Goal: Answer question/provide support

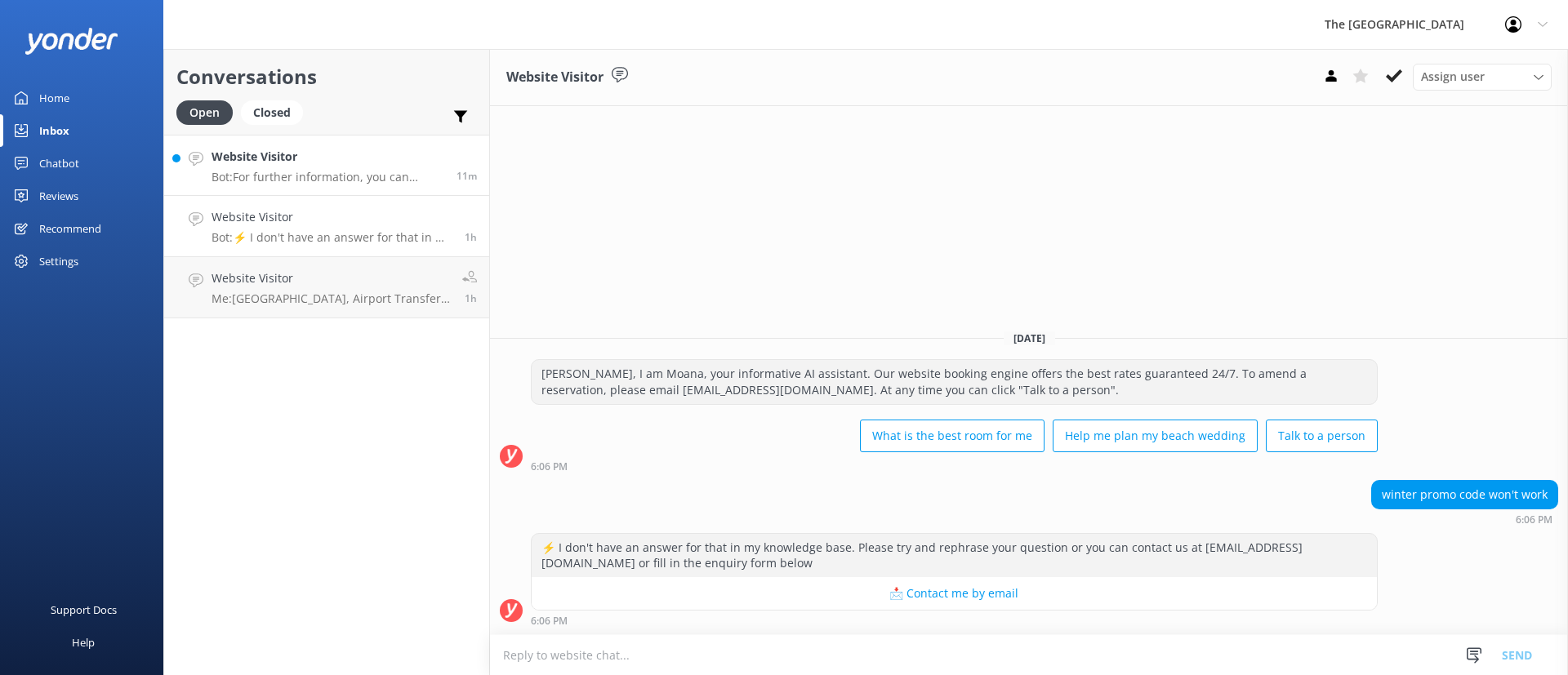
click at [343, 184] on p "Bot: For further information, you can contact us via email at [EMAIL_ADDRESS][D…" at bounding box center [327, 176] width 233 height 14
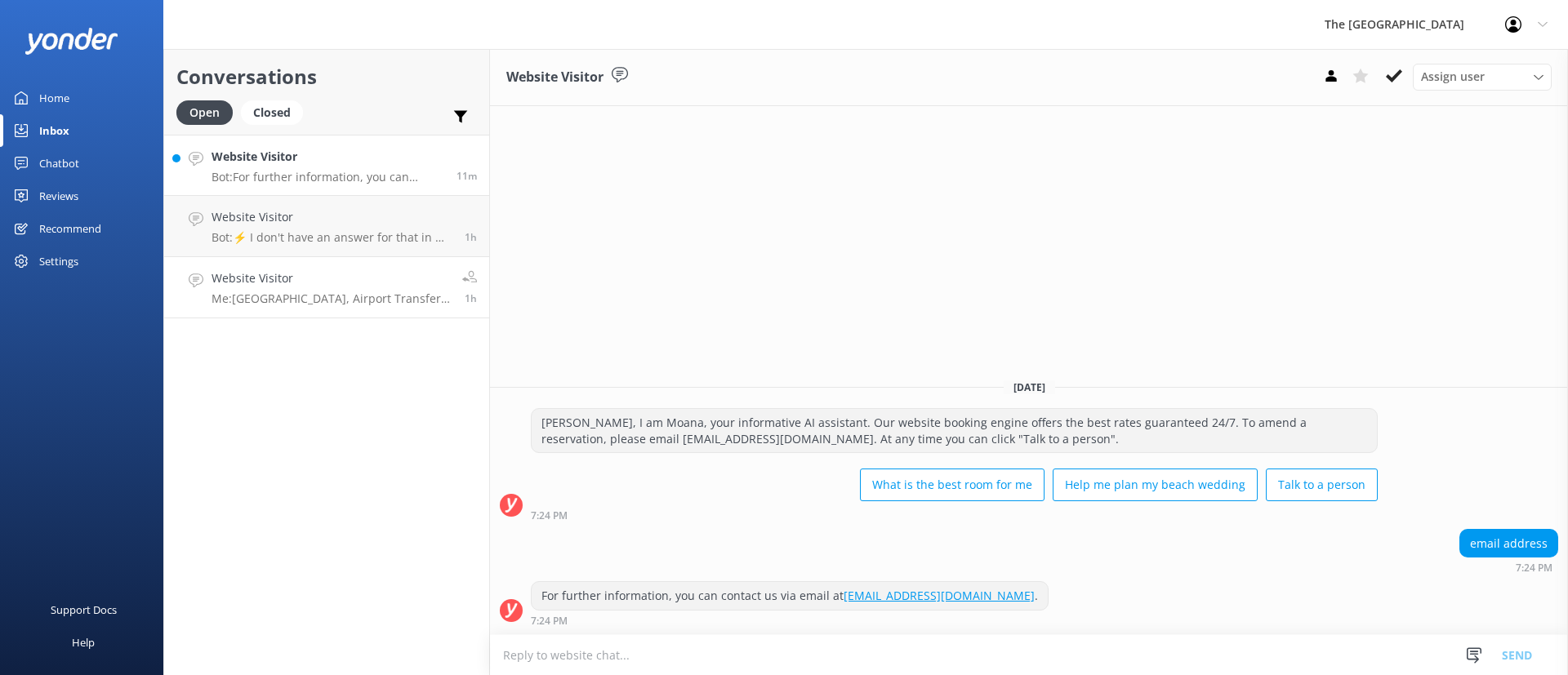
click at [401, 265] on link "Website Visitor Me: [GEOGRAPHIC_DATA], Airport Transfers: To give you maximum f…" at bounding box center [326, 288] width 325 height 61
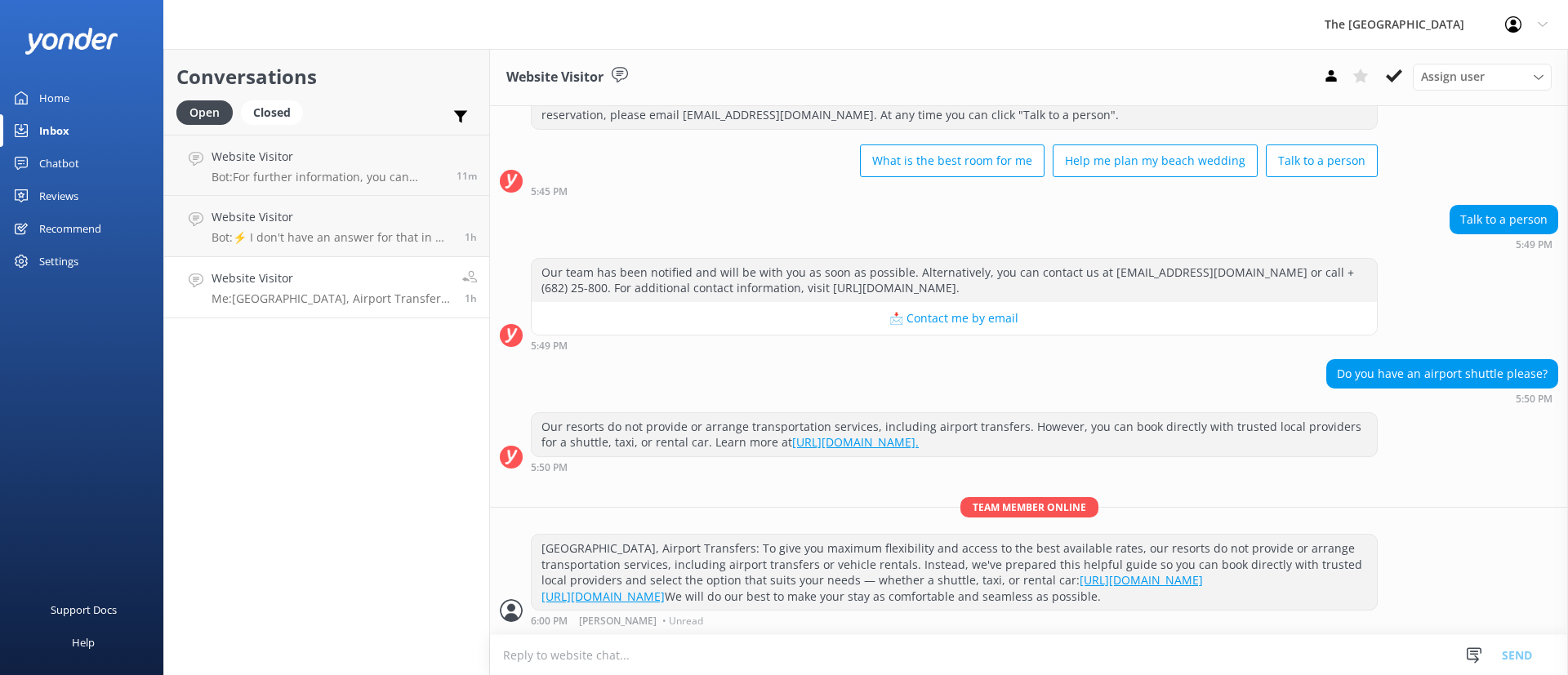
scroll to position [96, 0]
click at [1394, 69] on icon at bounding box center [1393, 76] width 16 height 16
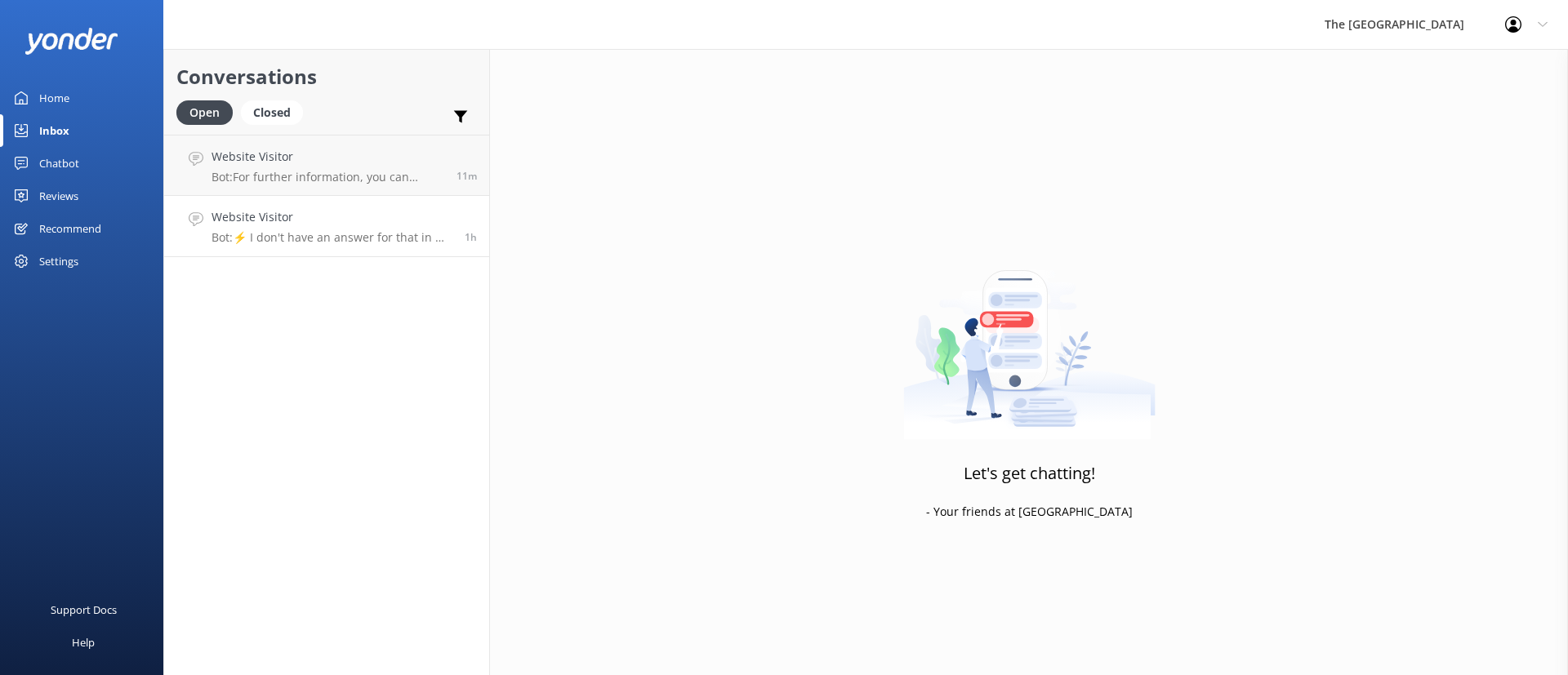
click at [408, 228] on div "Website Visitor Bot: ⚡ I don't have an answer for that in my knowledge base. Pl…" at bounding box center [331, 225] width 241 height 35
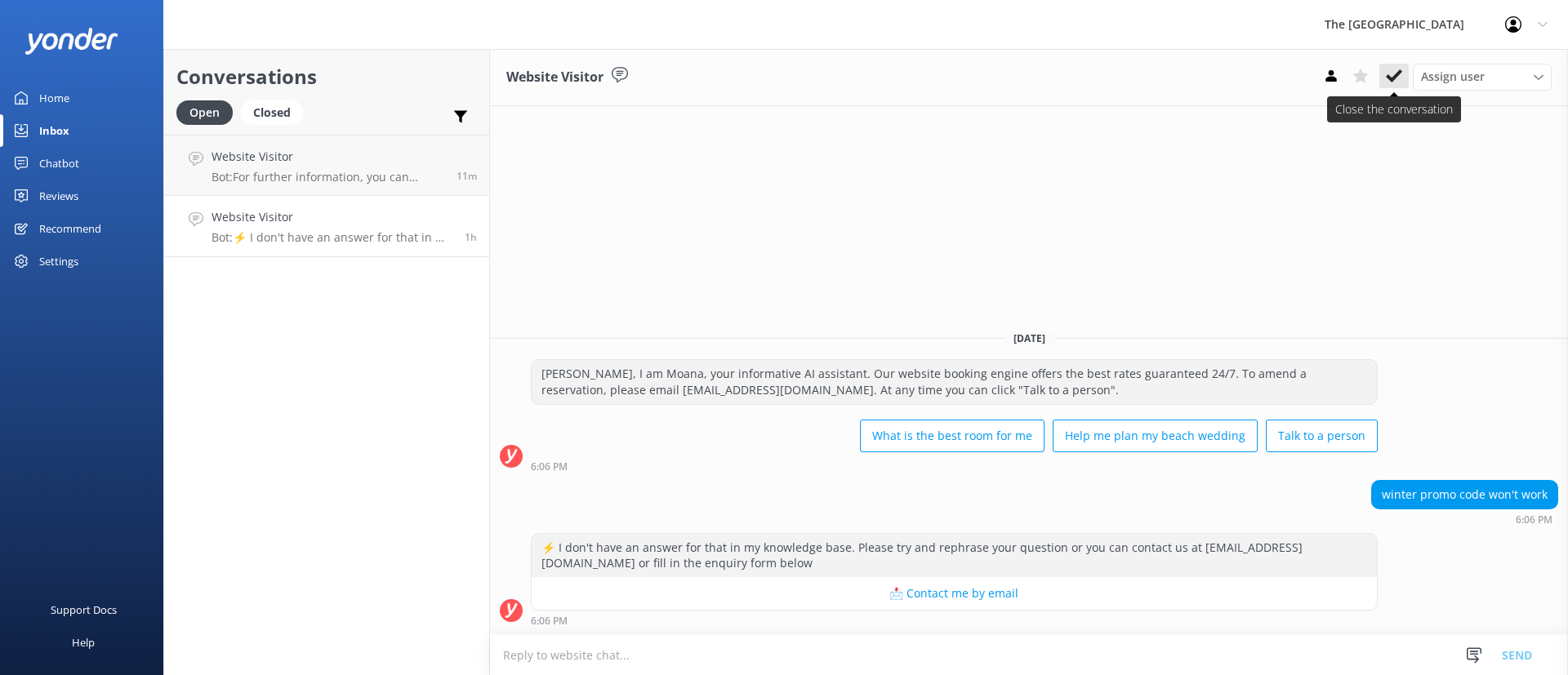
click at [1391, 69] on icon at bounding box center [1393, 76] width 16 height 16
